Goal: Task Accomplishment & Management: Manage account settings

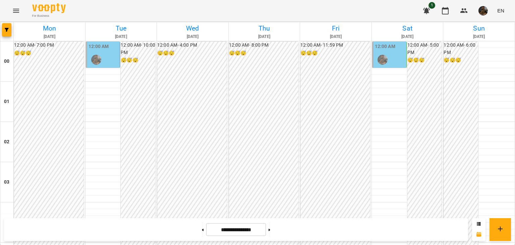
scroll to position [691, 0]
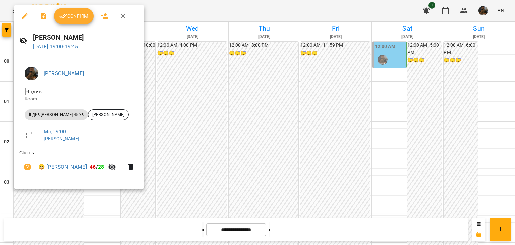
click at [166, 135] on div at bounding box center [257, 122] width 515 height 245
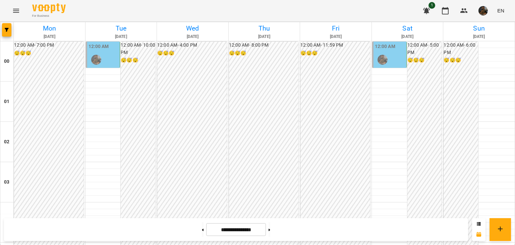
scroll to position [725, 0]
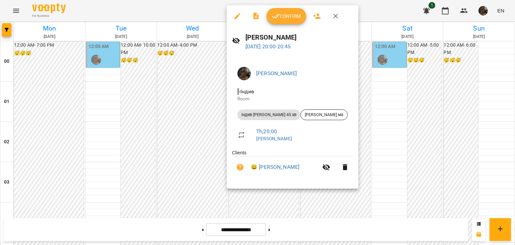
click at [247, 135] on div at bounding box center [246, 135] width 19 height 8
click at [271, 164] on link "😀 [PERSON_NAME]" at bounding box center [275, 167] width 49 height 8
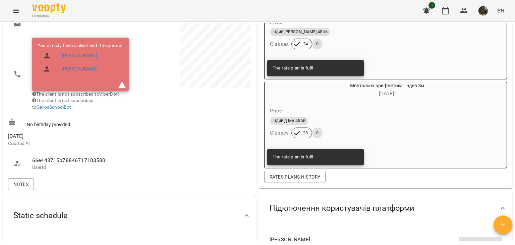
scroll to position [134, 0]
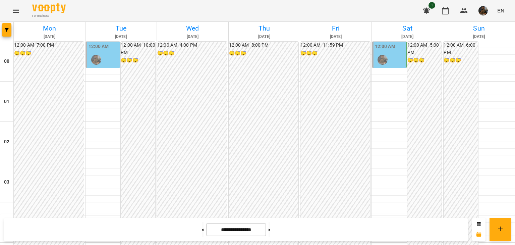
scroll to position [704, 0]
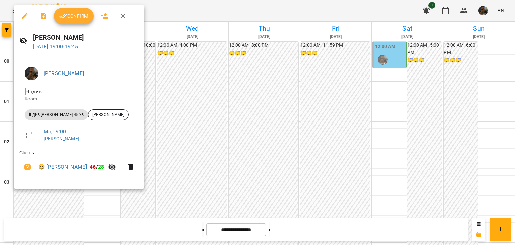
click at [82, 22] on button "Confirm" at bounding box center [74, 16] width 40 height 16
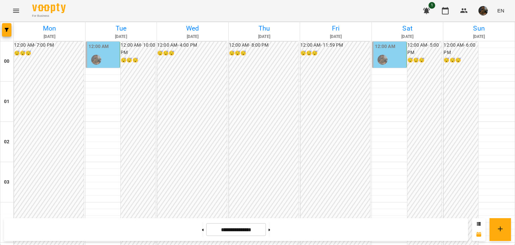
scroll to position [792, 0]
